Goal: Find specific page/section: Find specific page/section

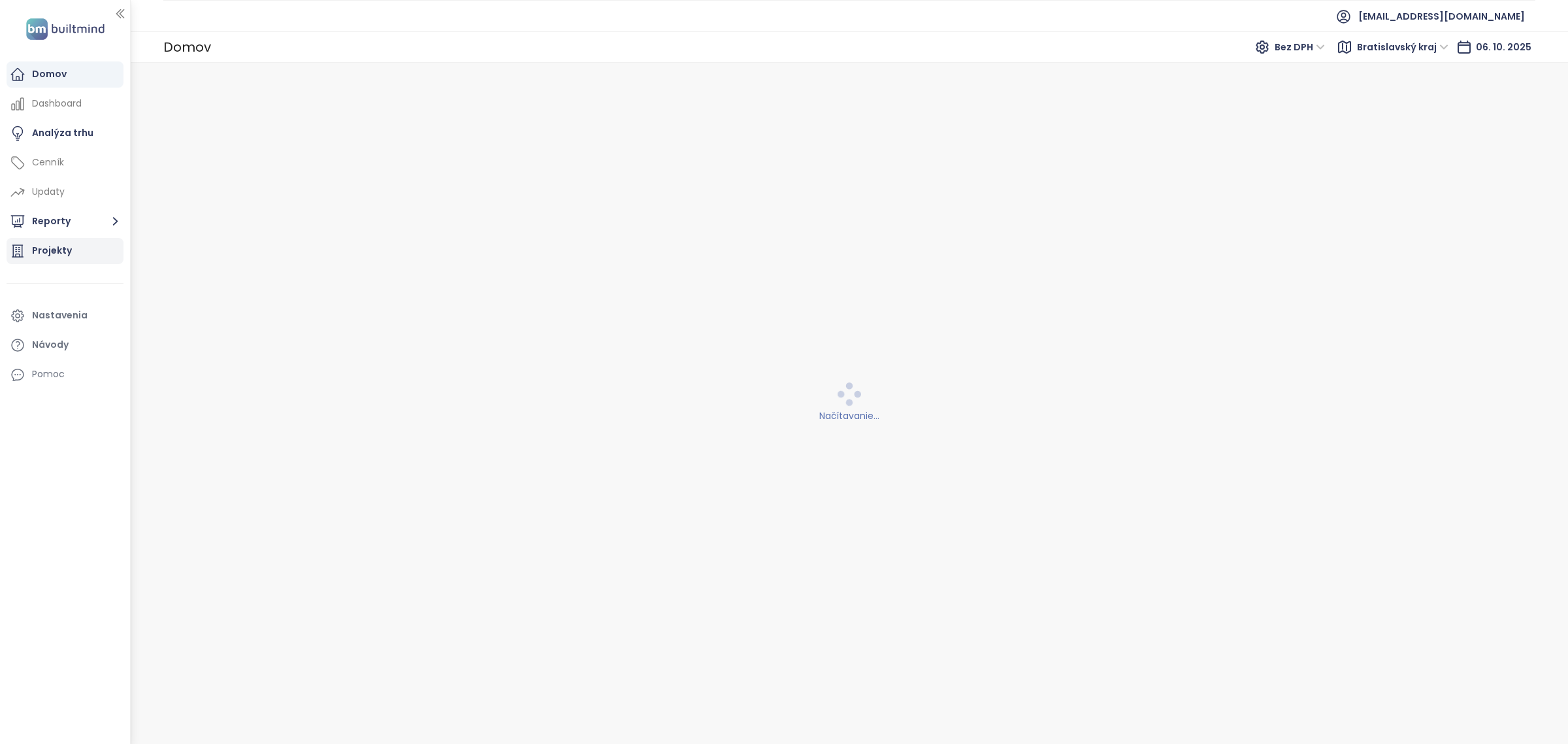
click at [60, 252] on div "Projekty" at bounding box center [52, 251] width 40 height 16
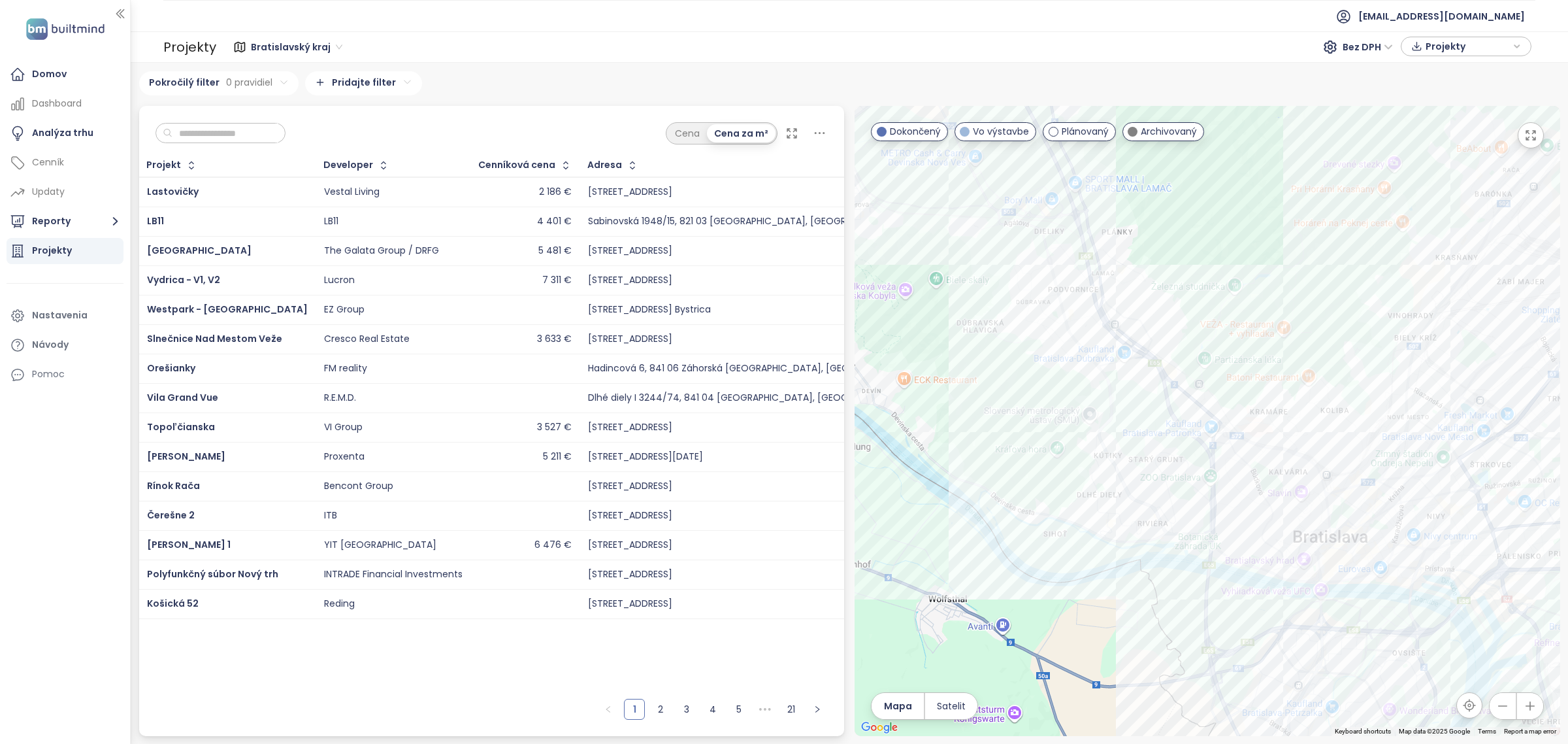
drag, startPoint x: 1153, startPoint y: 549, endPoint x: 905, endPoint y: 485, distance: 256.1
click at [905, 485] on div at bounding box center [1207, 420] width 706 height 630
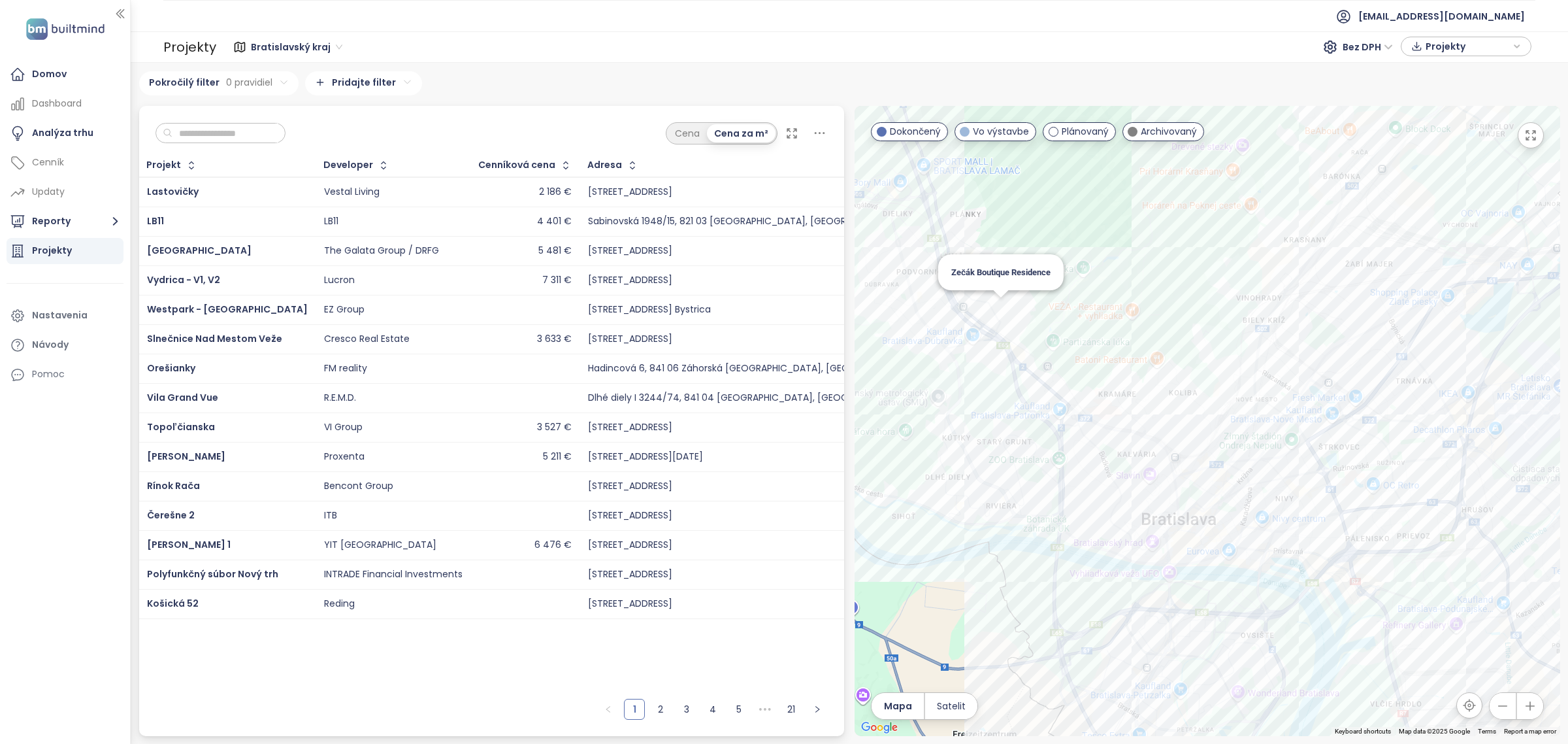
drag, startPoint x: 1004, startPoint y: 304, endPoint x: 1012, endPoint y: 302, distance: 8.2
click at [1004, 304] on div "Zečák Boutique Residence" at bounding box center [1207, 420] width 706 height 630
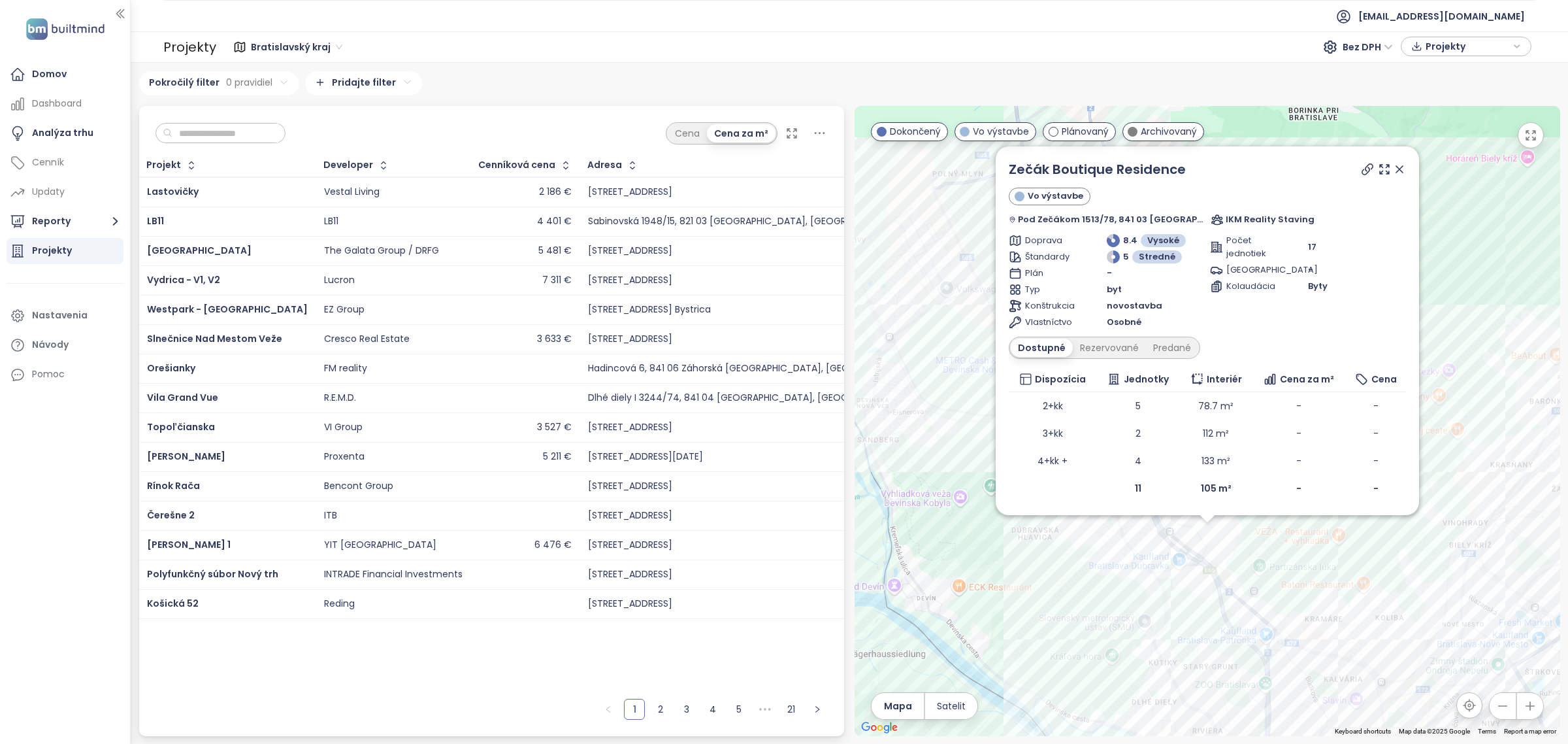
click at [1396, 168] on icon at bounding box center [1399, 169] width 7 height 7
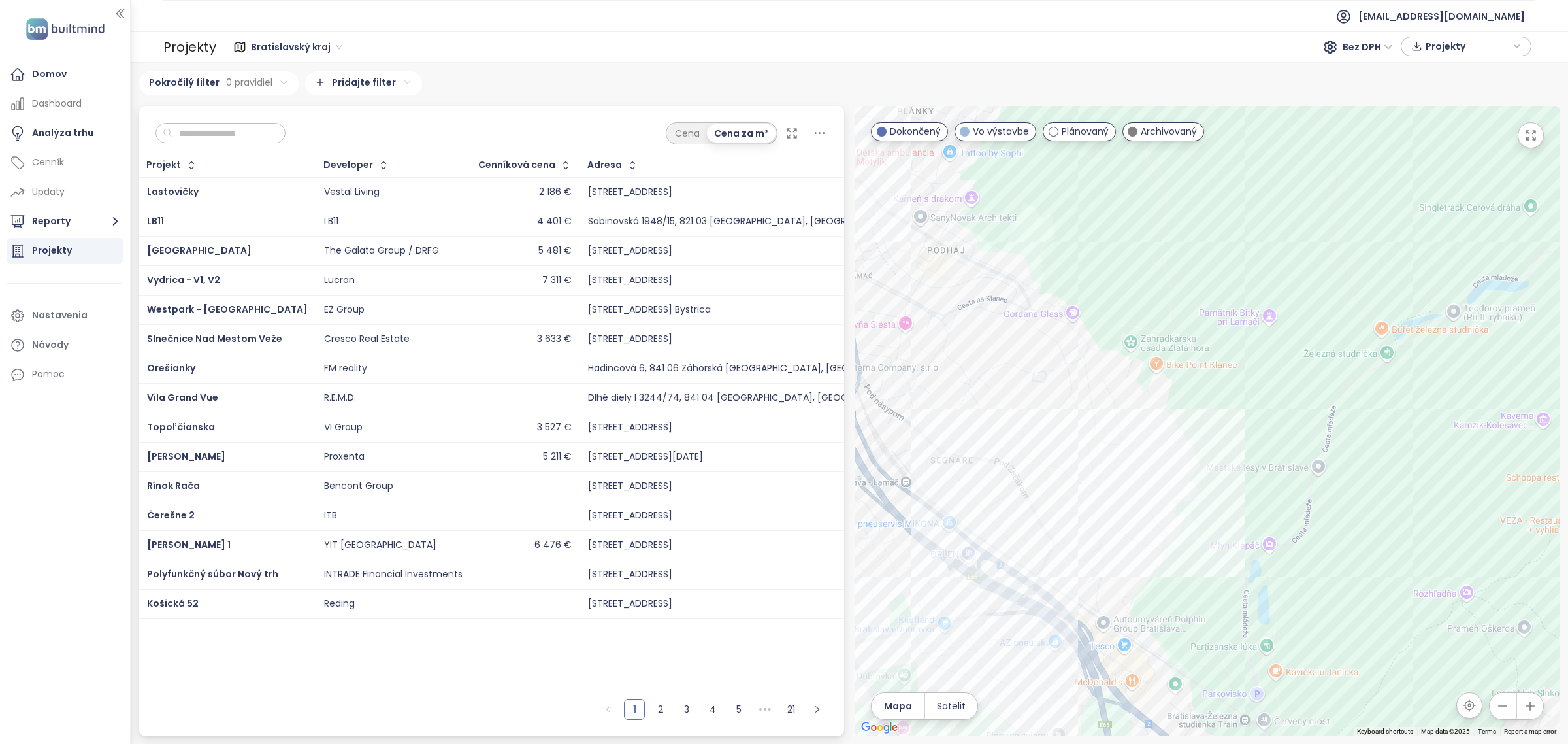
drag, startPoint x: 1102, startPoint y: 585, endPoint x: 1079, endPoint y: 203, distance: 382.7
click at [1079, 203] on div at bounding box center [1207, 420] width 706 height 630
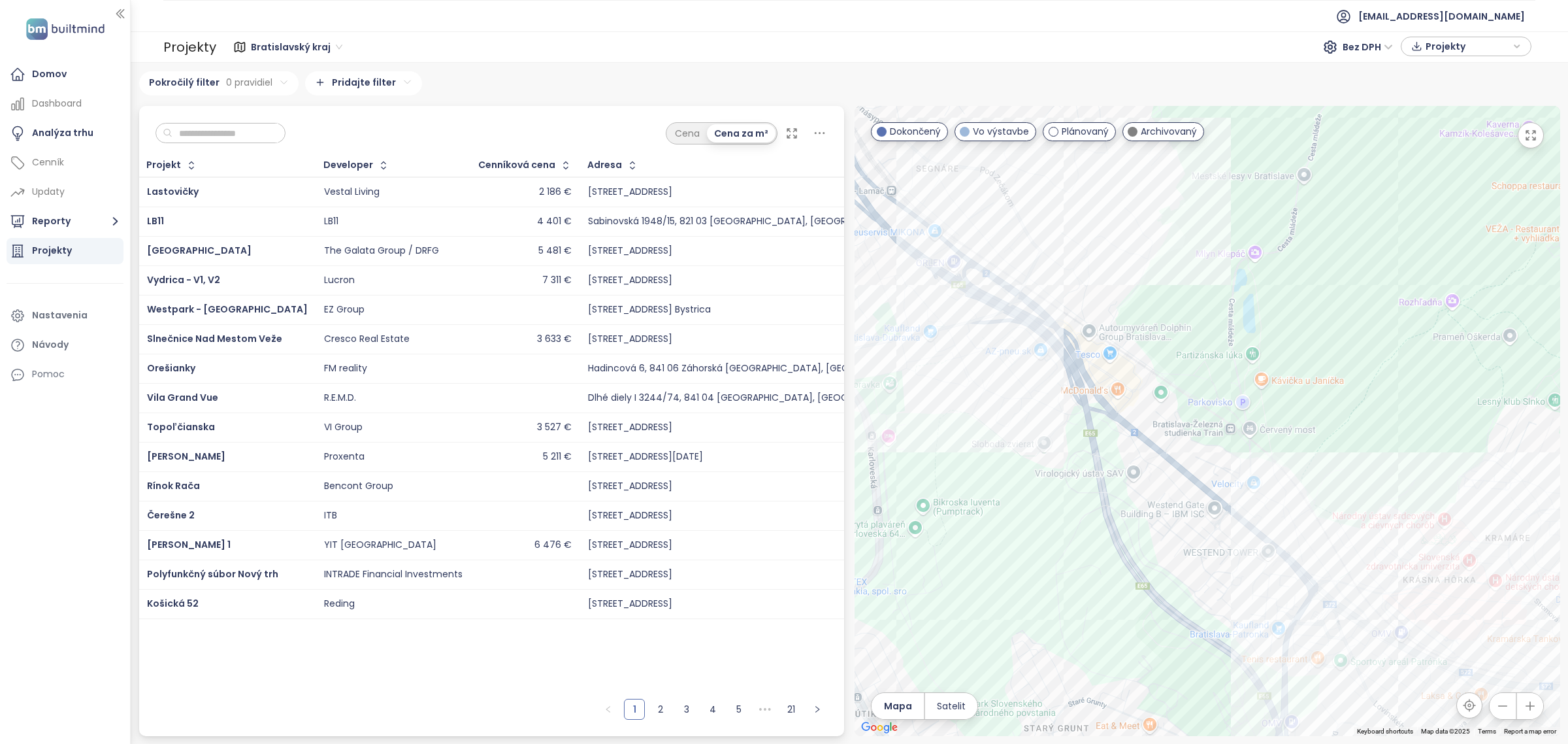
drag, startPoint x: 1054, startPoint y: 380, endPoint x: 1044, endPoint y: 100, distance: 280.2
click at [1044, 100] on div "Bratislavský kraj 303 projektov Area [GEOGRAPHIC_DATA] I-V 237 projektov Area ·…" at bounding box center [849, 404] width 1421 height 665
click at [1041, 248] on div "Zečák Boutique Residence" at bounding box center [1207, 420] width 706 height 630
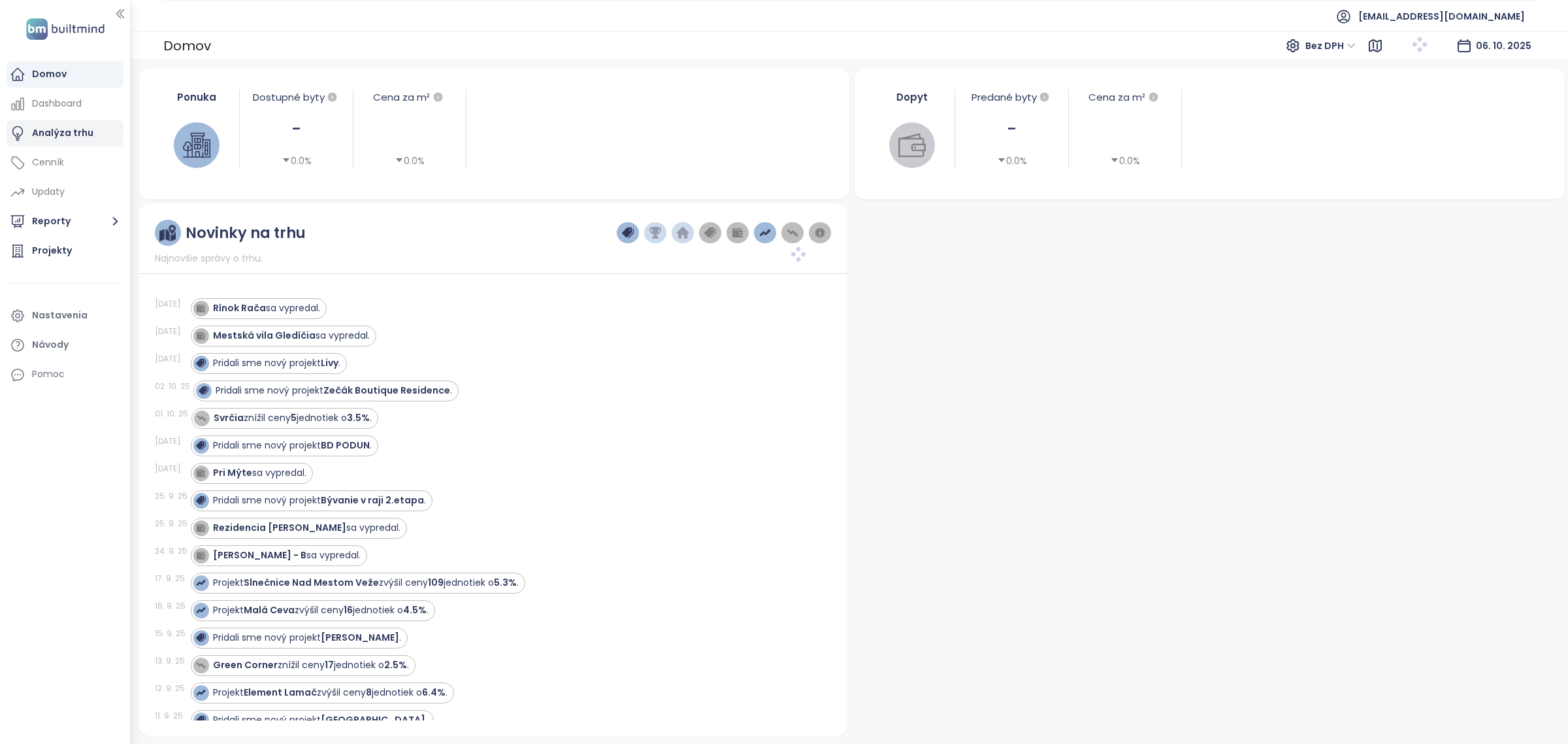
click at [69, 131] on div "Analýza trhu" at bounding box center [63, 133] width 61 height 16
